Goal: Find contact information: Obtain details needed to contact an individual or organization

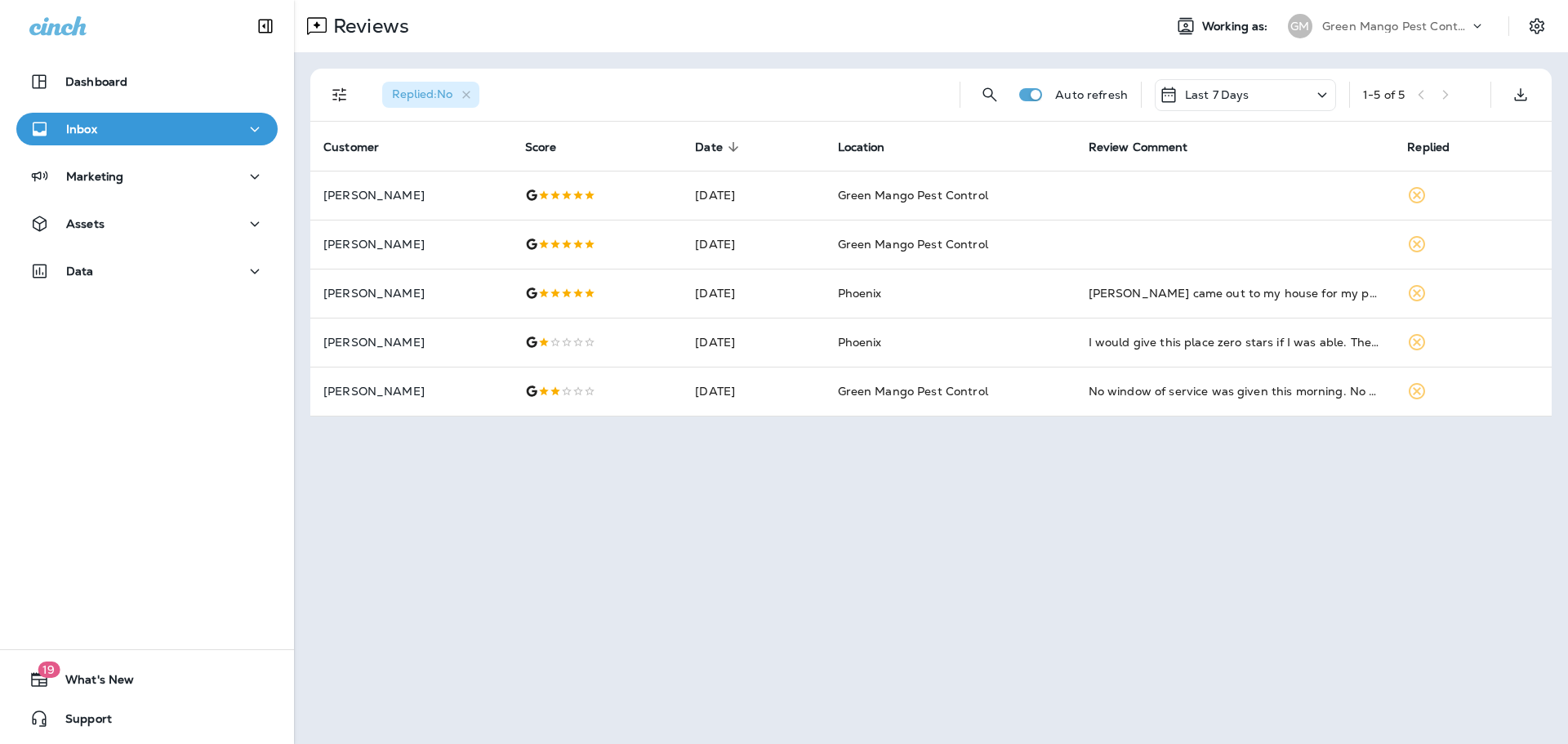
click at [1392, 23] on p "Green Mango Pest Control" at bounding box center [1395, 26] width 147 height 13
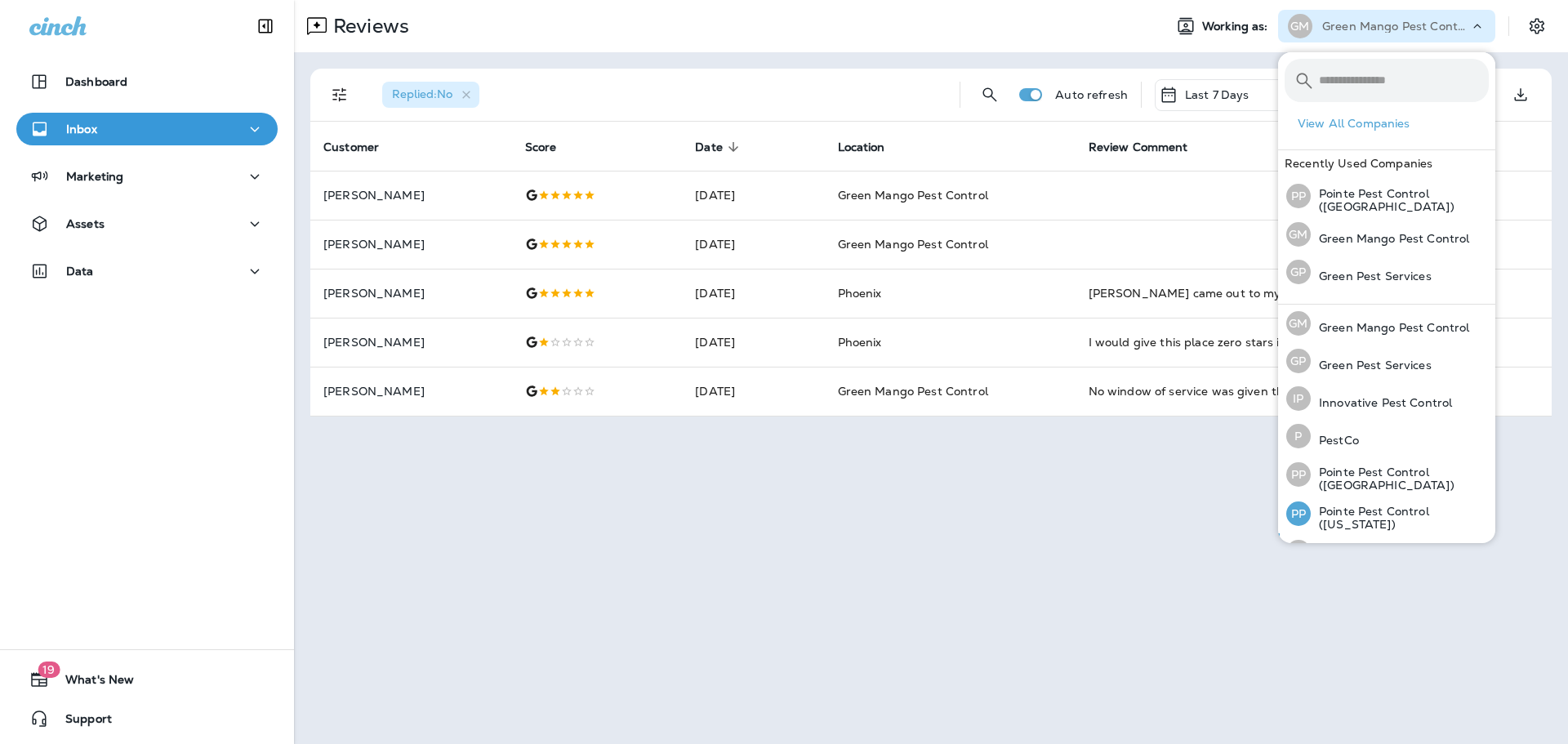
scroll to position [67, 0]
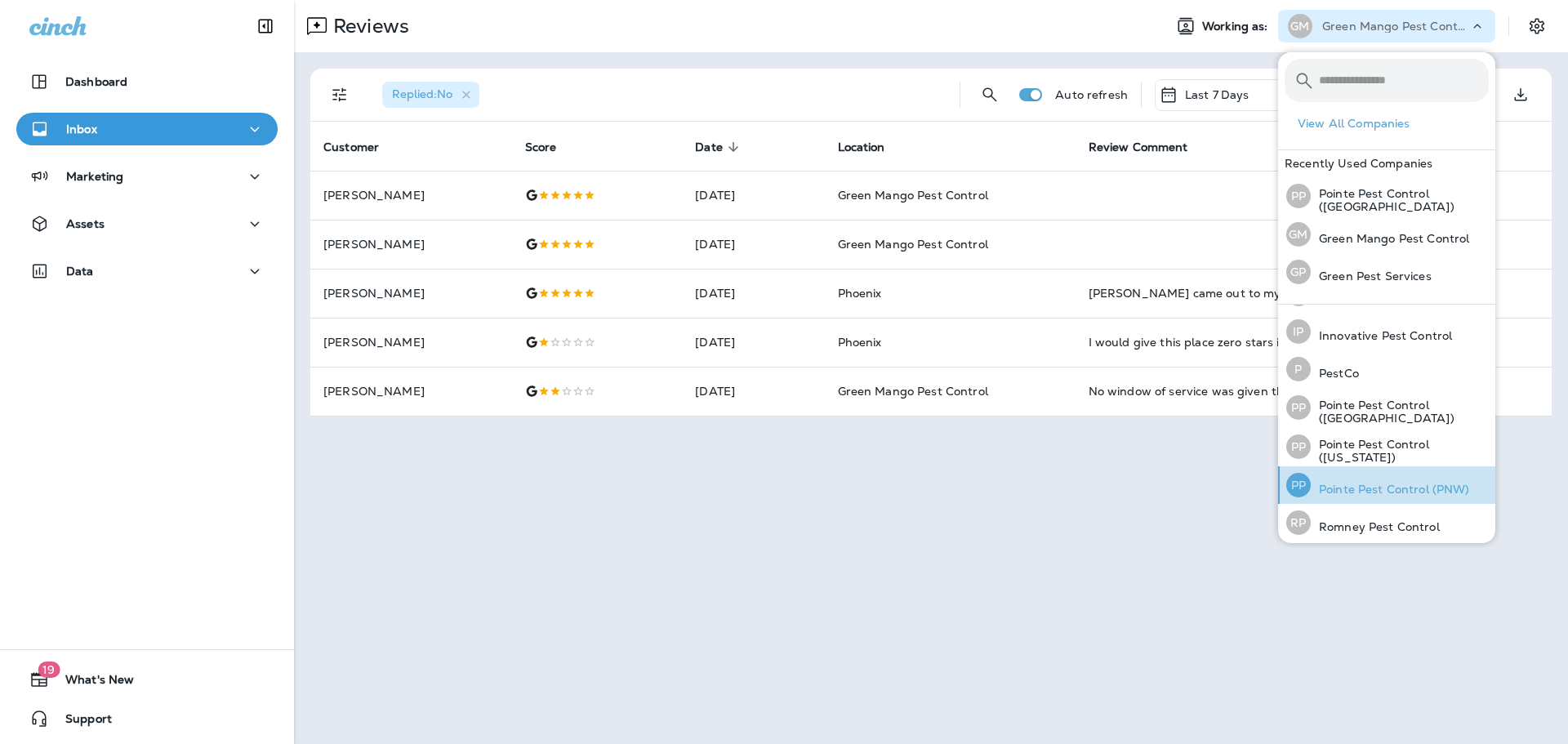
click at [1367, 482] on p "Pointe Pest Control (PNW)" at bounding box center [1390, 489] width 159 height 13
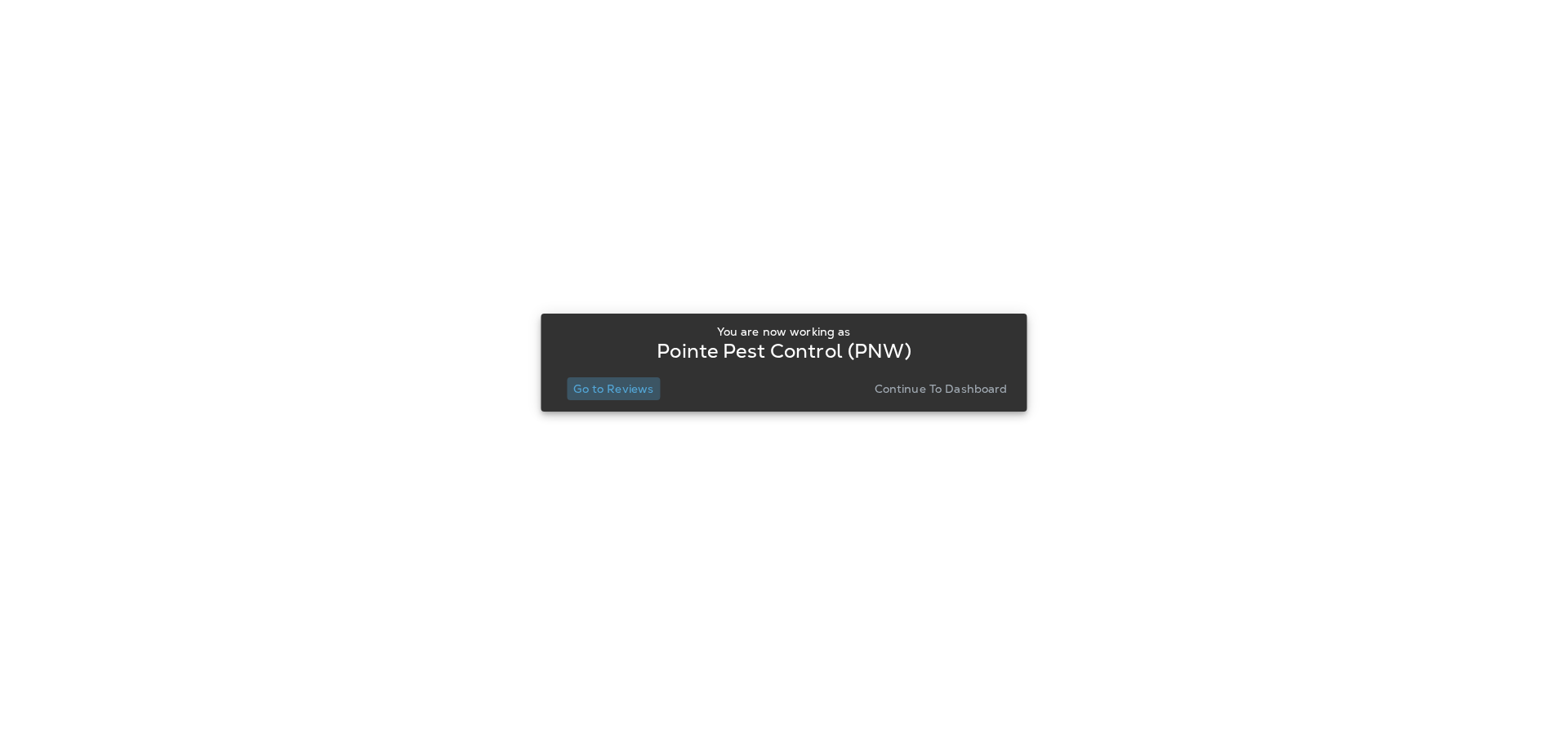
click at [605, 377] on button "Go to Reviews" at bounding box center [613, 388] width 93 height 23
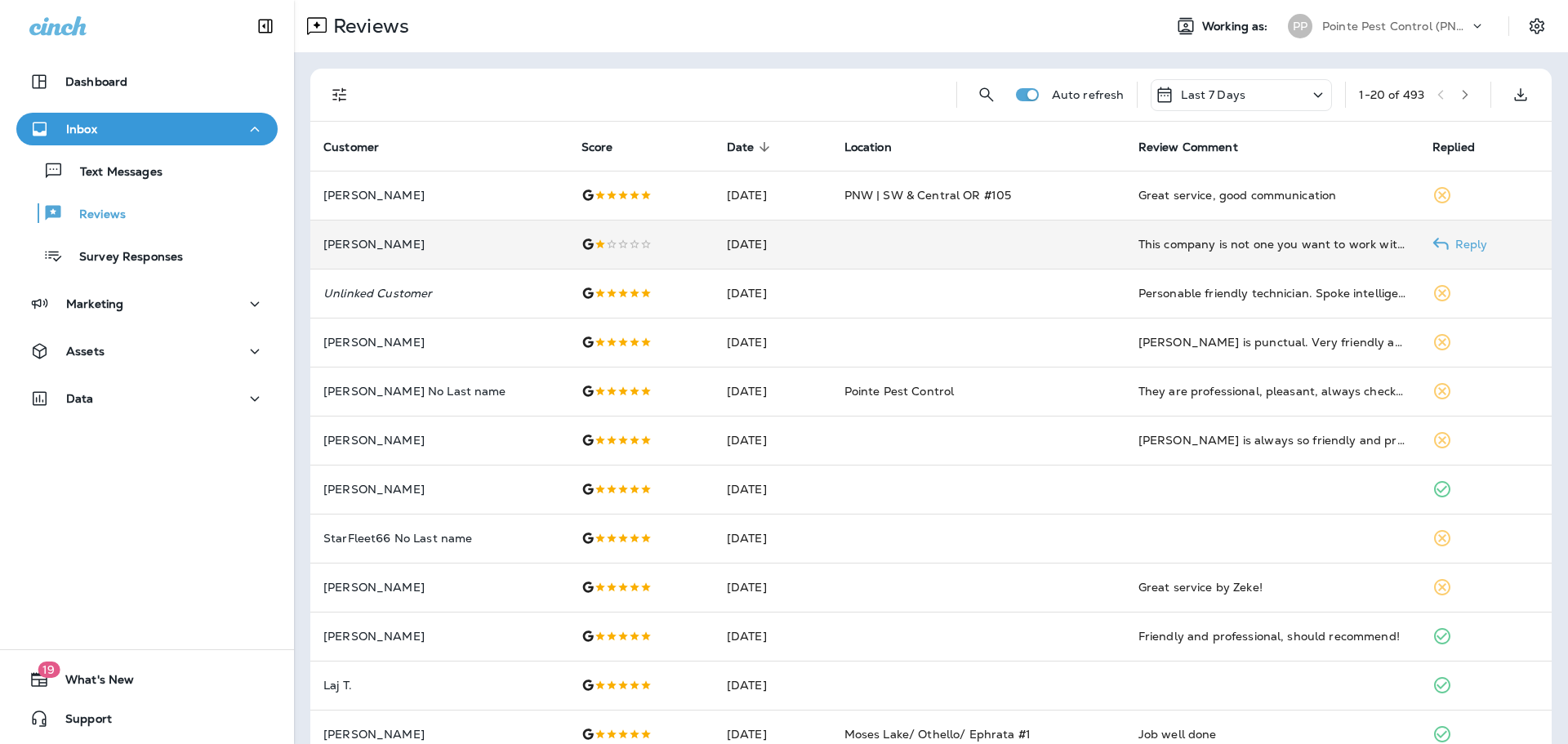
click at [597, 252] on td at bounding box center [641, 244] width 146 height 49
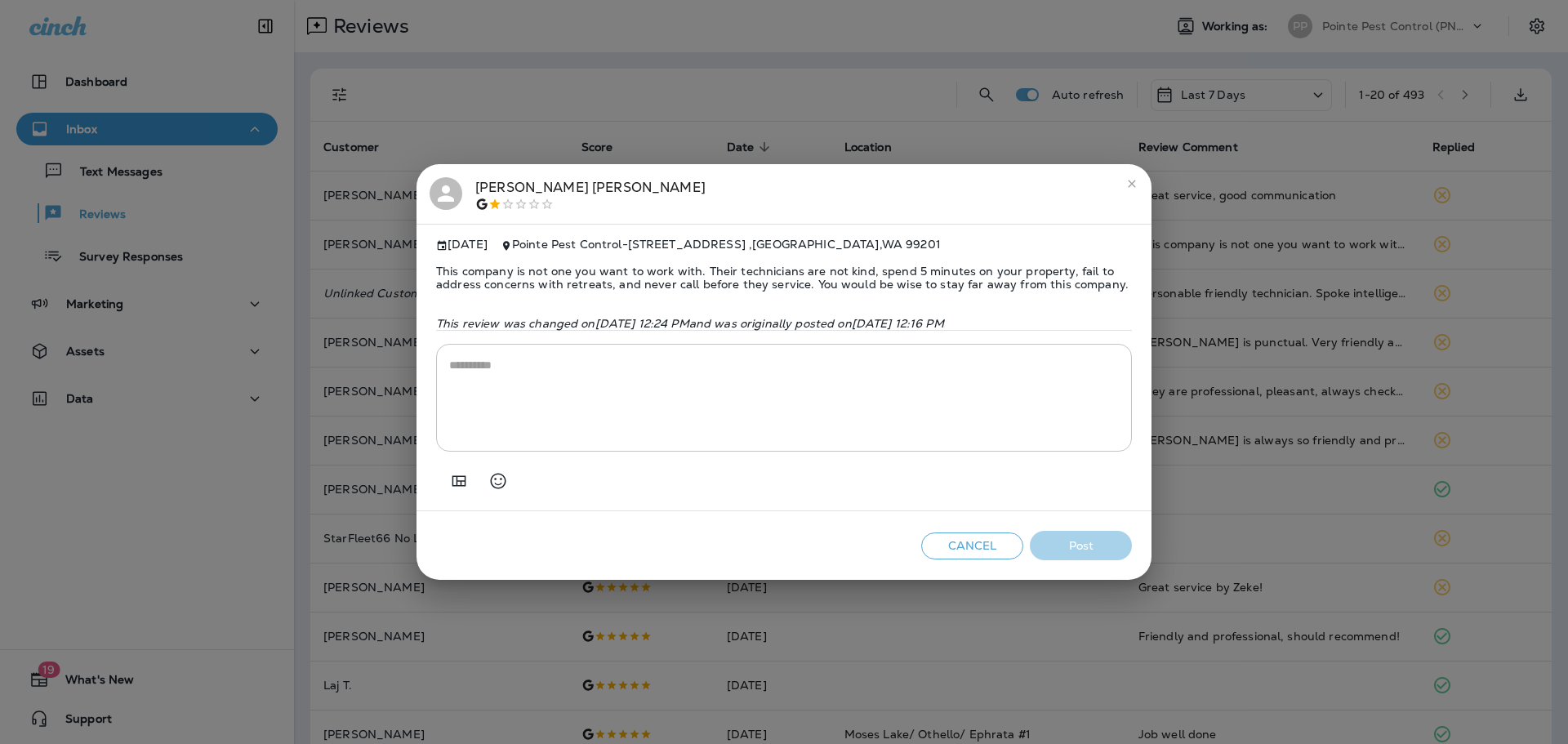
click at [456, 184] on icon at bounding box center [446, 193] width 25 height 25
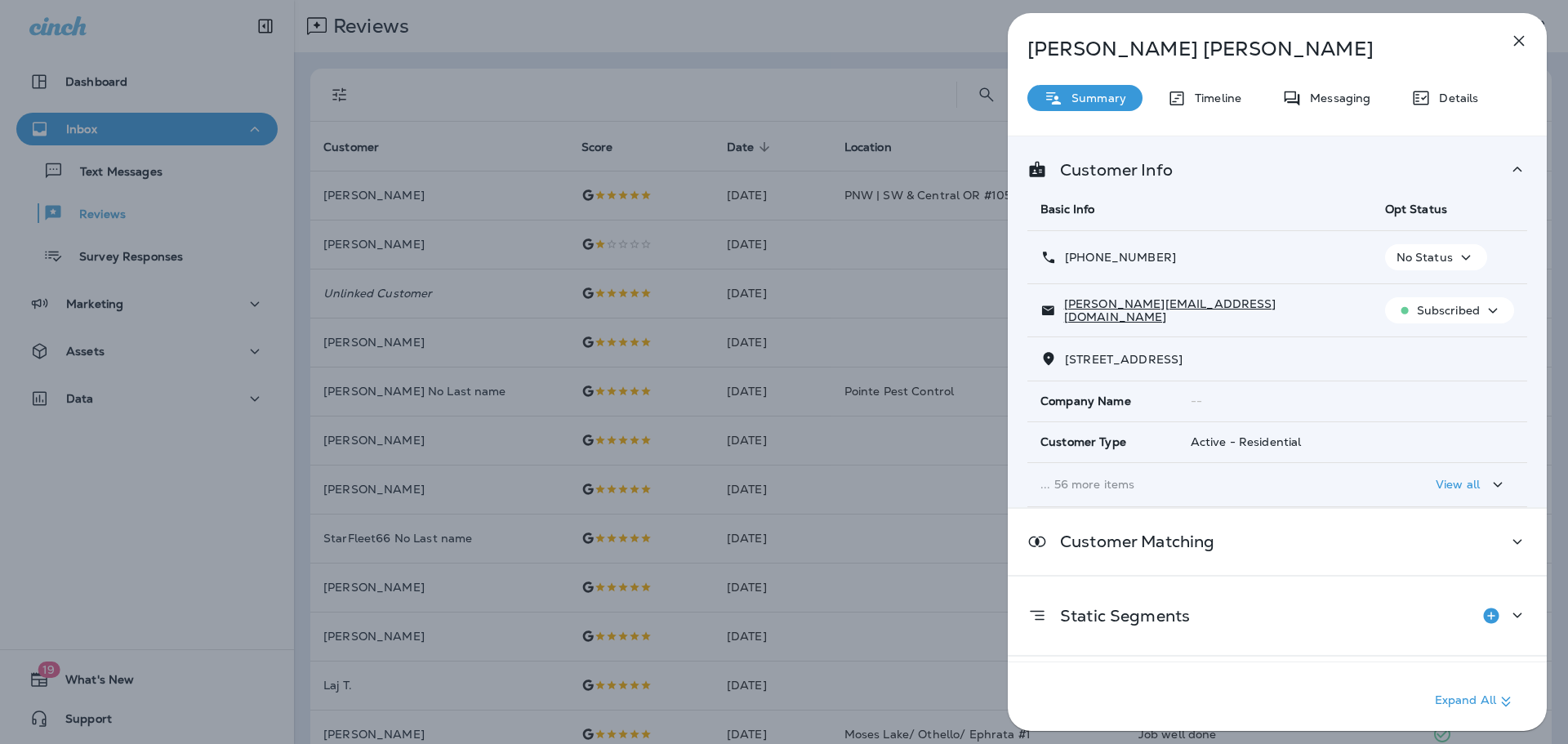
click at [646, 306] on div "[PERSON_NAME] Summary Timeline Messaging Details Customer Info Basic Info Opt S…" at bounding box center [784, 372] width 1568 height 744
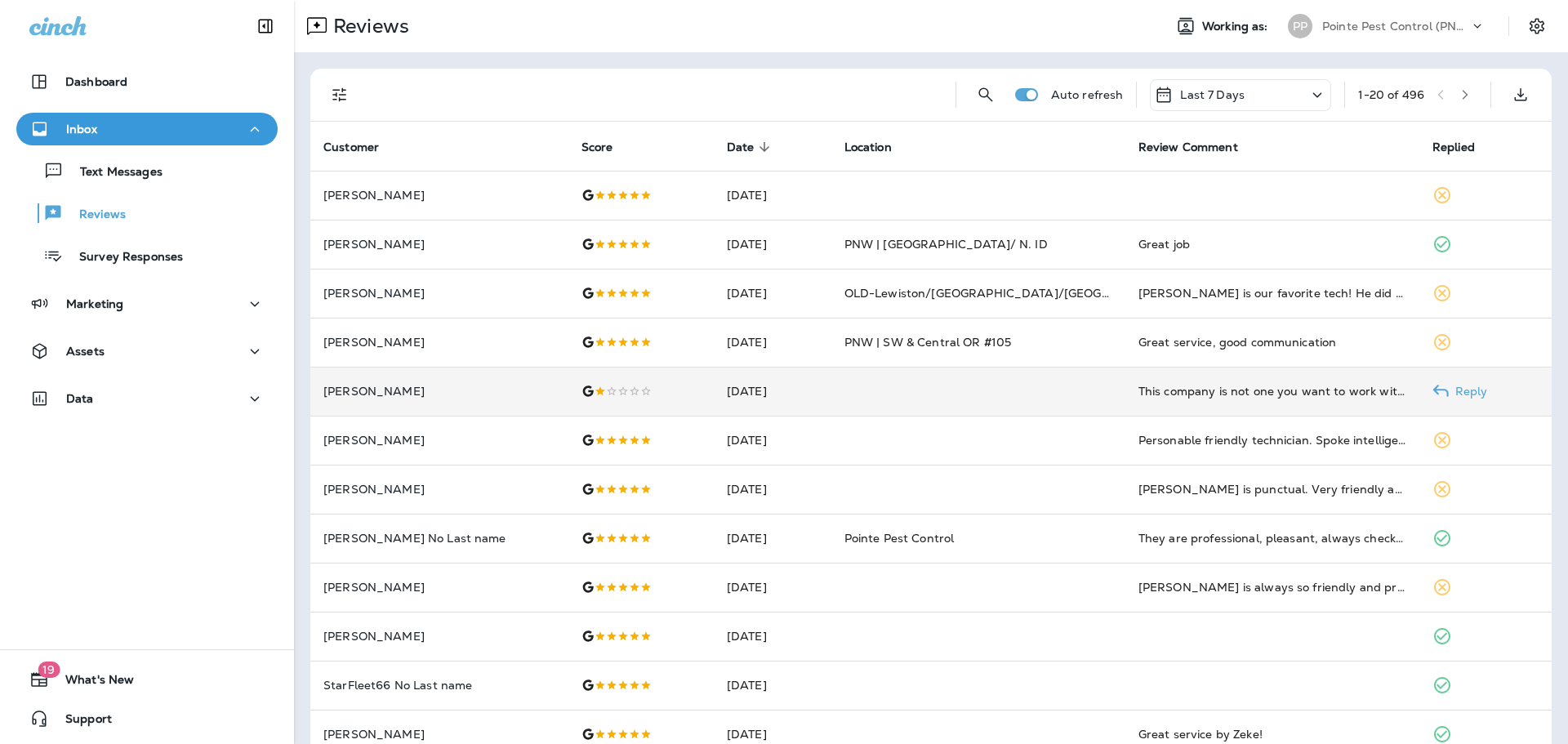
click at [670, 385] on td at bounding box center [641, 391] width 146 height 49
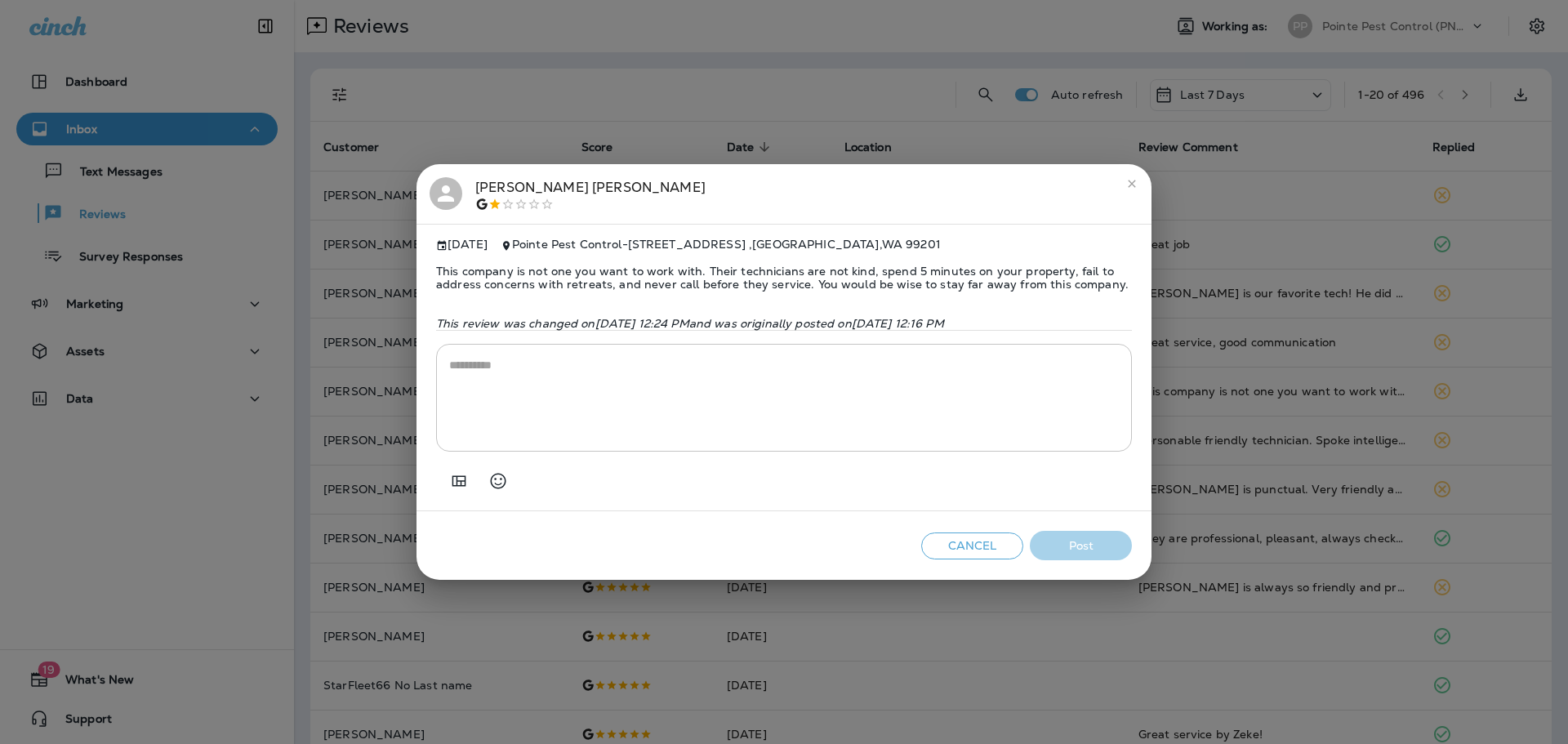
click at [459, 184] on div at bounding box center [446, 194] width 33 height 33
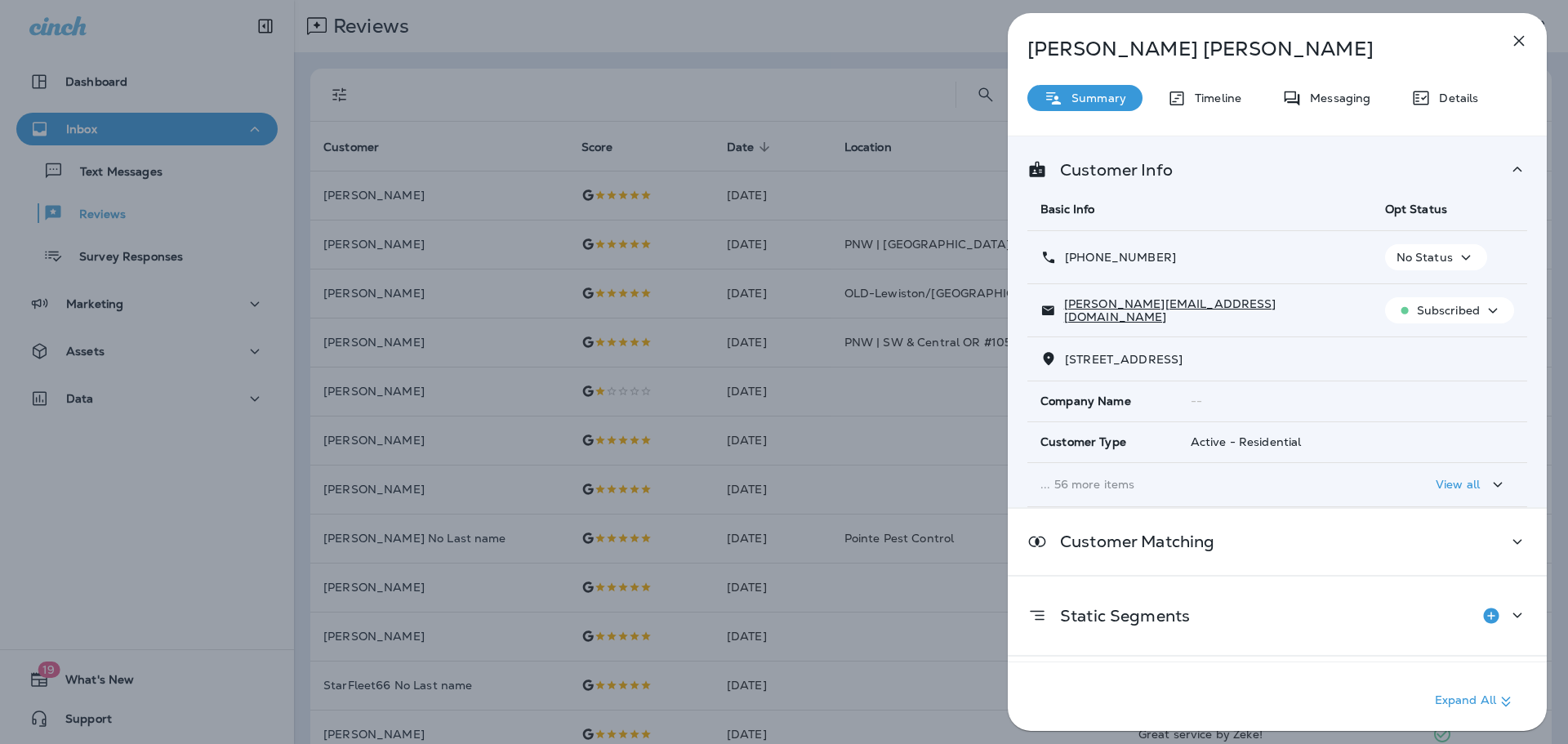
drag, startPoint x: 1224, startPoint y: 310, endPoint x: 1063, endPoint y: 317, distance: 161.2
click at [1063, 317] on div "[PERSON_NAME][EMAIL_ADDRESS][DOMAIN_NAME]" at bounding box center [1199, 310] width 319 height 27
drag, startPoint x: 1218, startPoint y: 312, endPoint x: 1063, endPoint y: 312, distance: 155.0
click at [1063, 312] on div "[PERSON_NAME][EMAIL_ADDRESS][DOMAIN_NAME]" at bounding box center [1199, 310] width 319 height 27
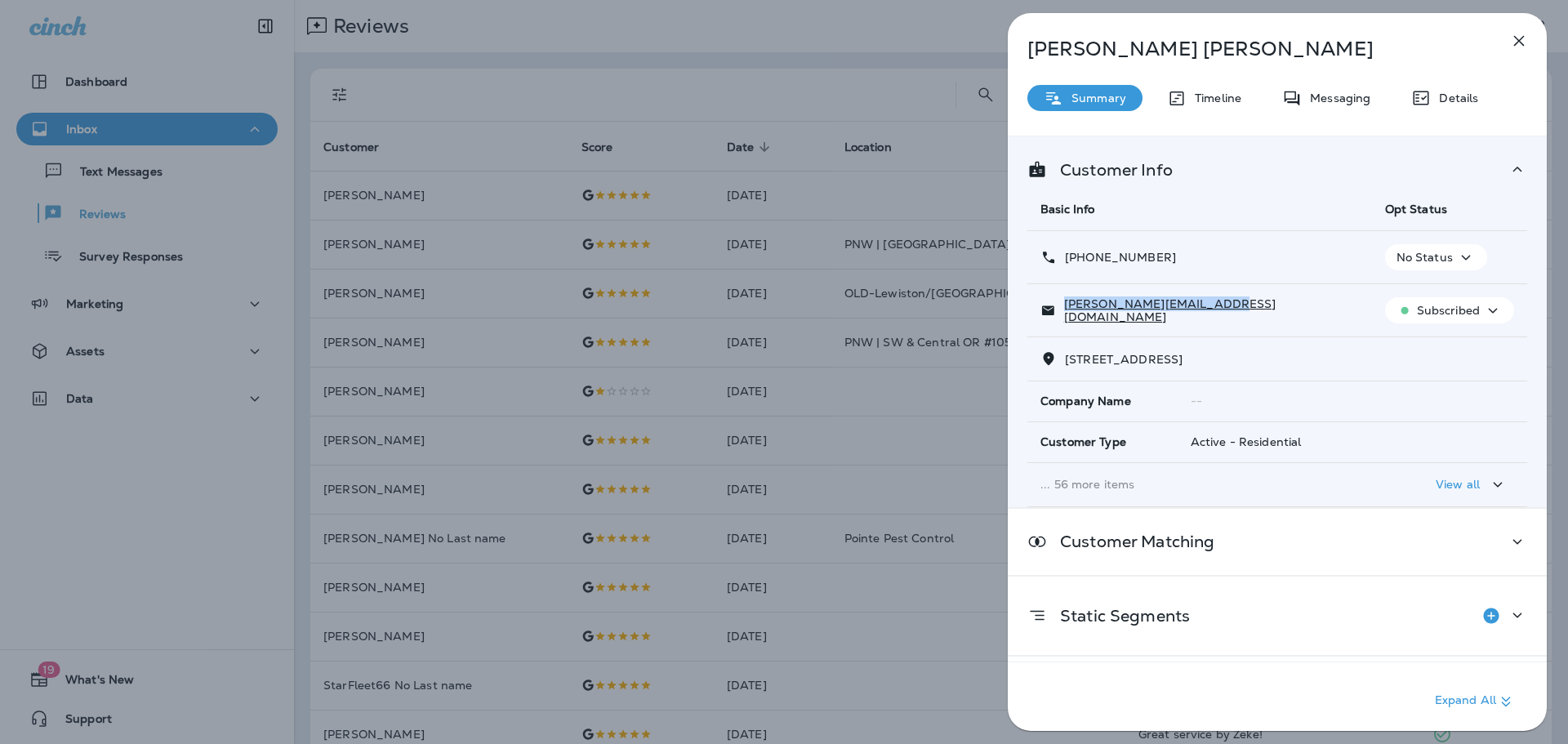
copy p "[PERSON_NAME][EMAIL_ADDRESS][DOMAIN_NAME]"
drag, startPoint x: 1171, startPoint y: 253, endPoint x: 1078, endPoint y: 263, distance: 93.5
click at [1078, 263] on div "[PHONE_NUMBER]" at bounding box center [1199, 257] width 319 height 17
copy p "[PHONE_NUMBER]"
click at [759, 600] on div "[PERSON_NAME] Summary Timeline Messaging Details Customer Info Basic Info Opt S…" at bounding box center [784, 372] width 1568 height 744
